Goal: Check status: Check status

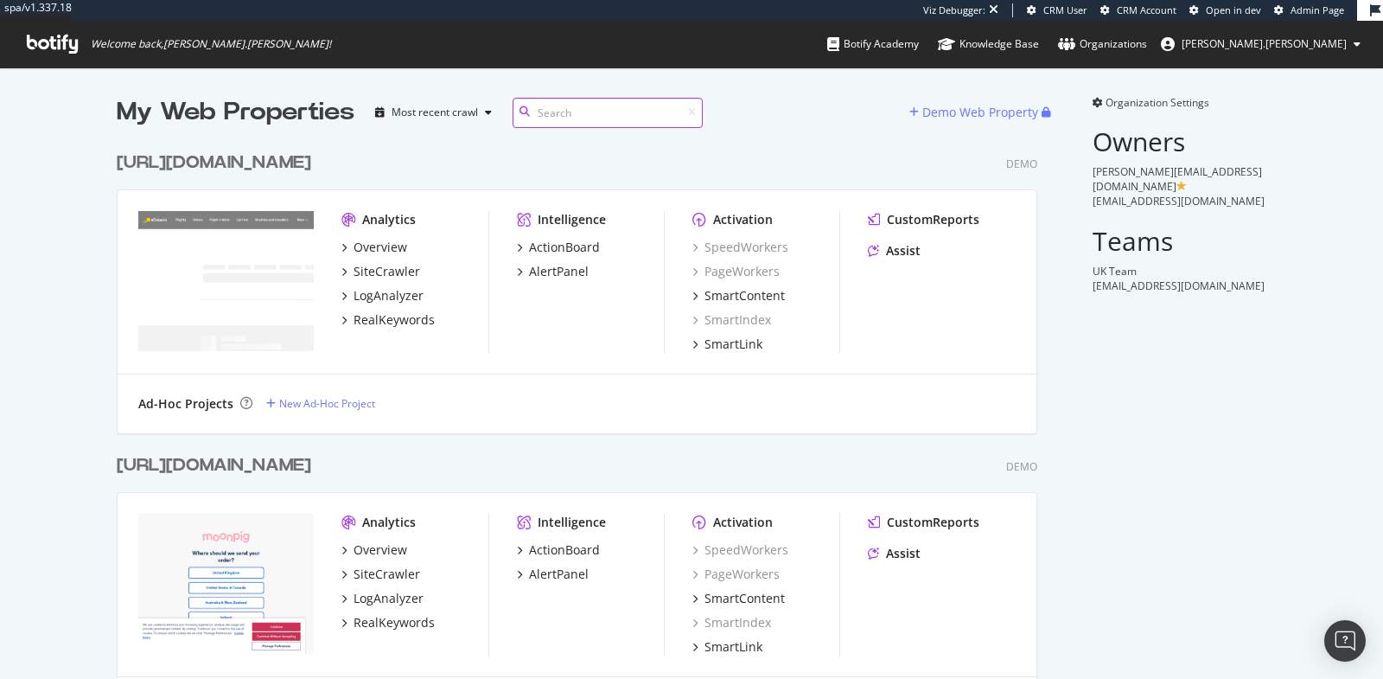
scroll to position [27825, 935]
click at [555, 115] on input at bounding box center [608, 113] width 190 height 30
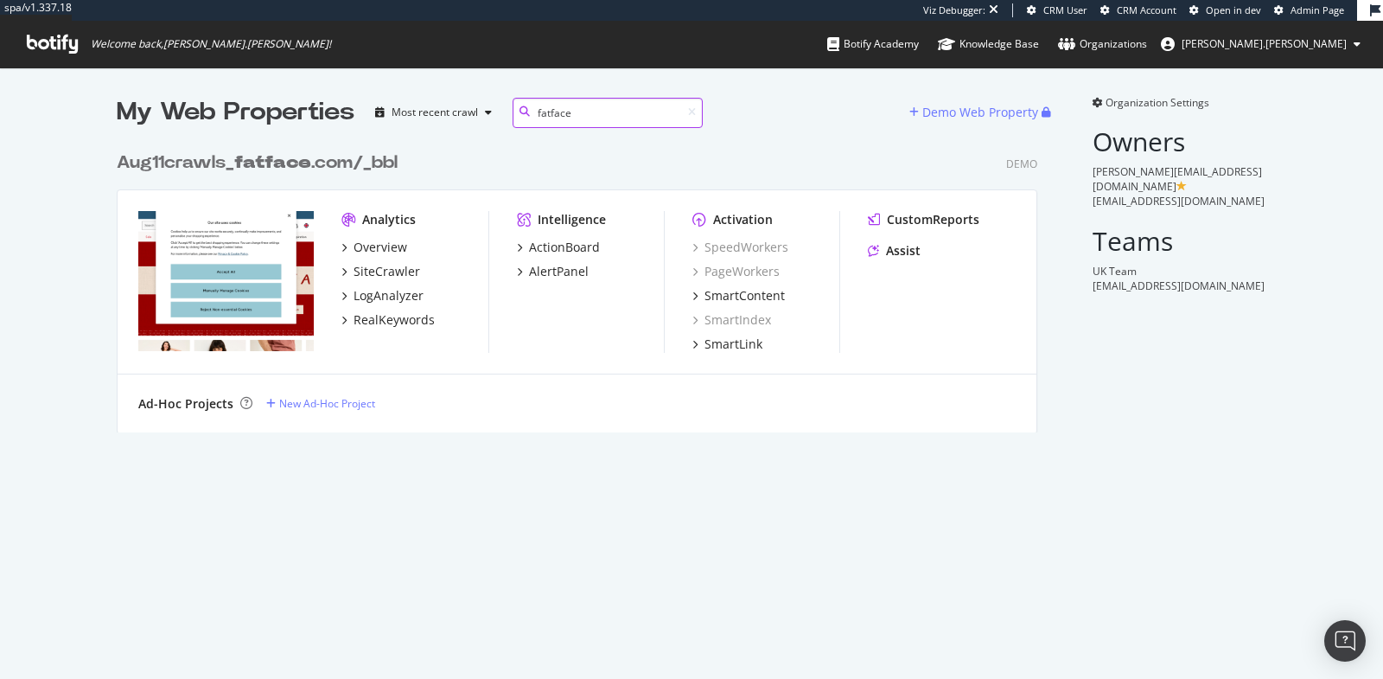
type input "fatface"
click at [281, 154] on b "fatface" at bounding box center [272, 162] width 77 height 17
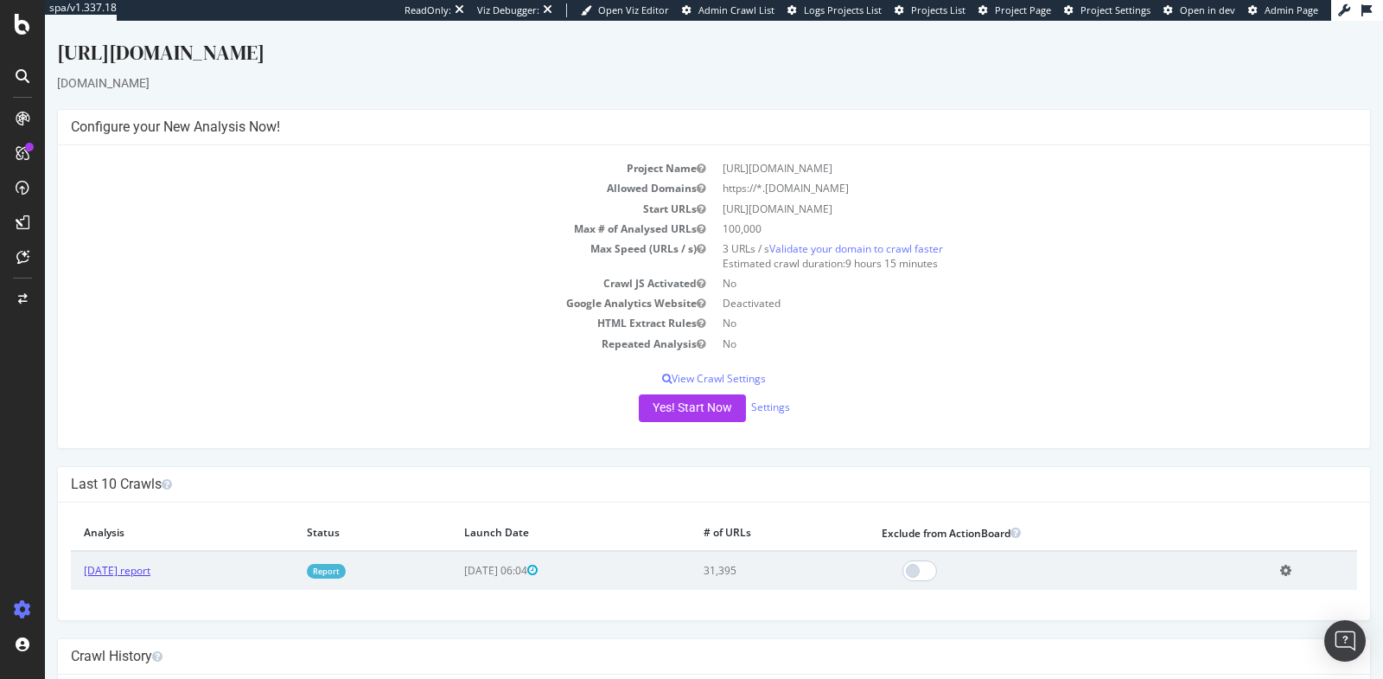
click at [144, 566] on link "[DATE] report" at bounding box center [117, 570] width 67 height 15
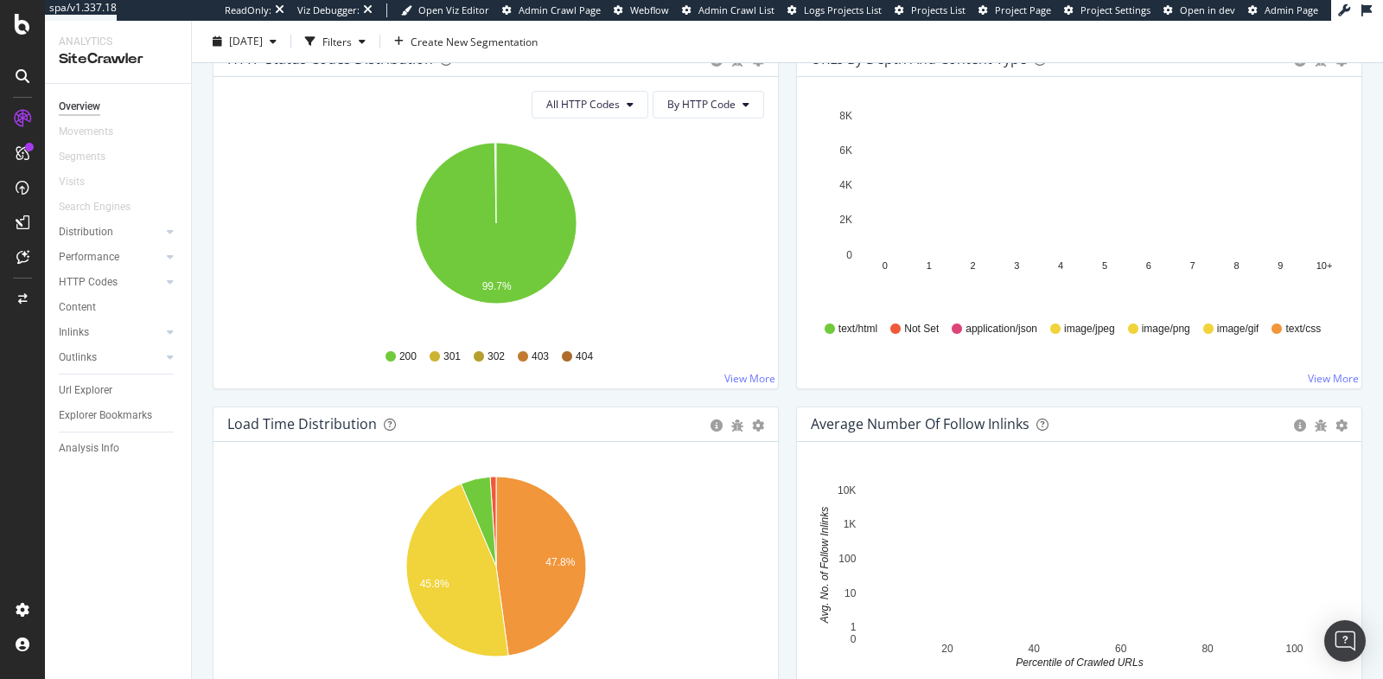
scroll to position [1083, 0]
